Goal: Use online tool/utility

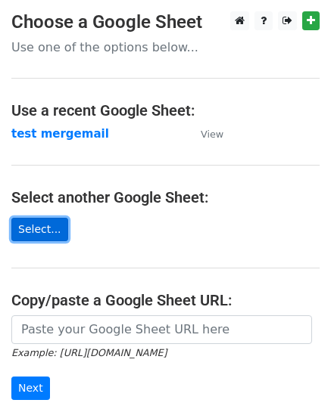
click at [39, 235] on link "Select..." at bounding box center [39, 229] width 57 height 23
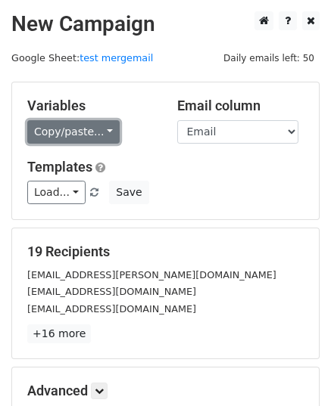
click at [83, 129] on link "Copy/paste..." at bounding box center [73, 131] width 92 height 23
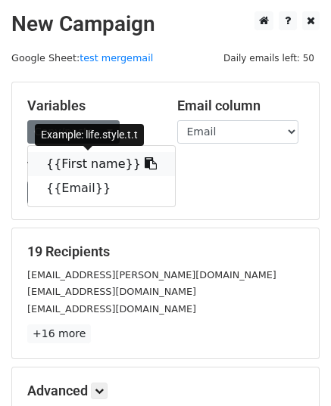
click at [68, 163] on link "{{First name}}" at bounding box center [101, 164] width 147 height 24
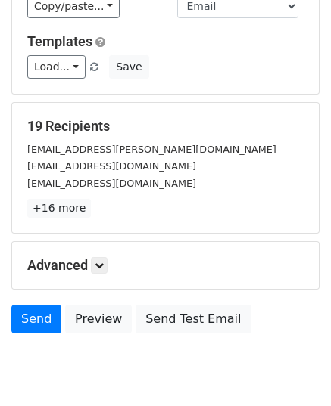
scroll to position [103, 0]
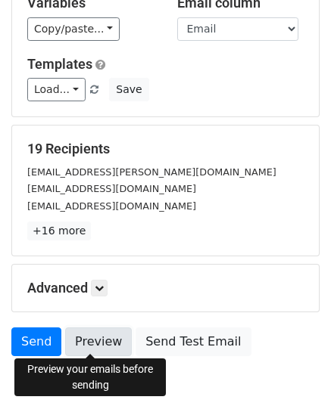
click at [92, 346] on link "Preview" at bounding box center [98, 342] width 67 height 29
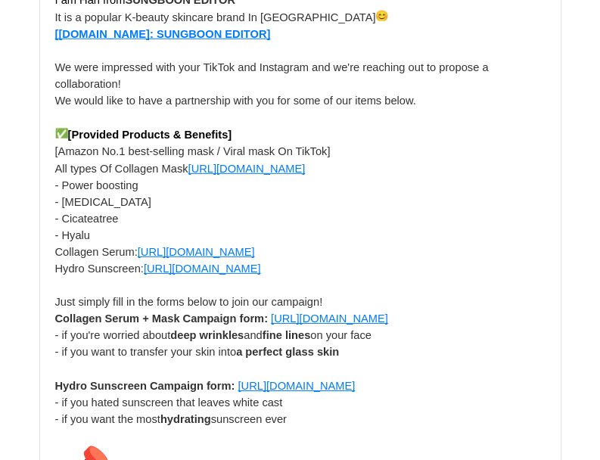
scroll to position [1135, 0]
